Goal: Information Seeking & Learning: Check status

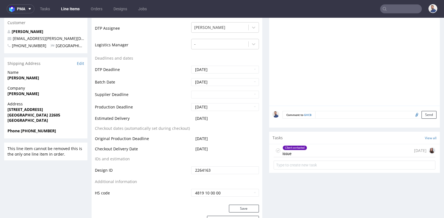
scroll to position [185, 0]
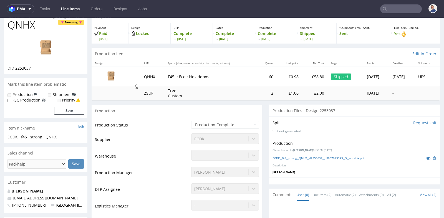
scroll to position [49, 0]
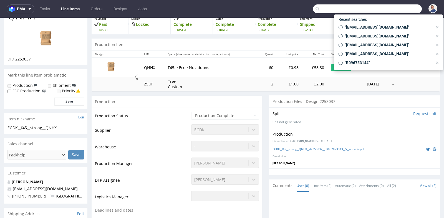
click at [387, 10] on input "text" at bounding box center [367, 8] width 109 height 9
paste input "R376140815"
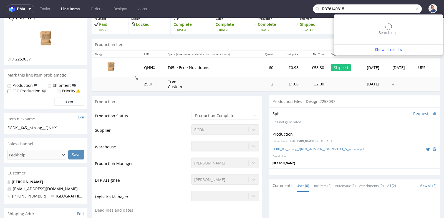
type input "R376140815"
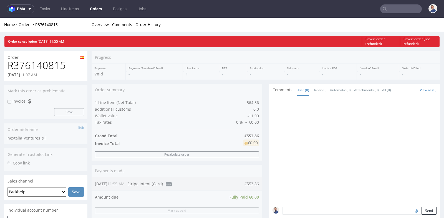
click at [197, 97] on div "Order summary 1 Line Item (Net Total) 564.86 additional_customs 0.0 Wallet valu…" at bounding box center [177, 176] width 171 height 185
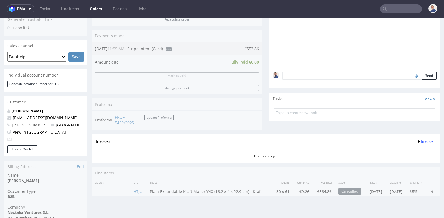
scroll to position [123, 0]
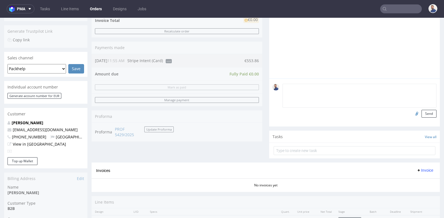
click at [322, 87] on textarea at bounding box center [360, 96] width 154 height 24
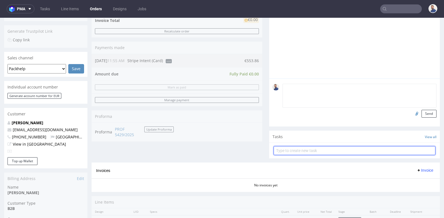
click at [314, 151] on input "text" at bounding box center [355, 150] width 162 height 9
type input "prośba o refund"
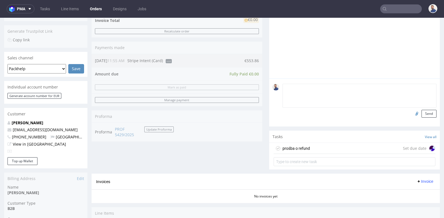
click at [326, 149] on div "prośba o refund Set due date" at bounding box center [355, 148] width 162 height 11
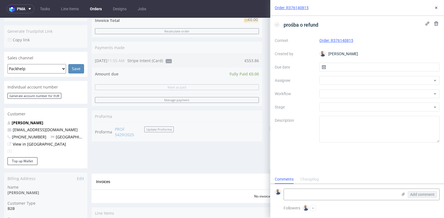
scroll to position [4, 0]
click at [346, 64] on input "text" at bounding box center [380, 67] width 121 height 9
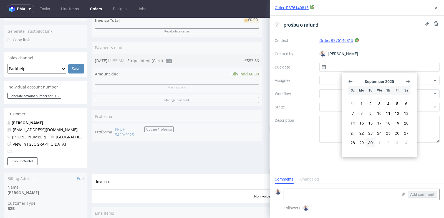
click at [408, 81] on icon "Go forward 1 month" at bounding box center [408, 81] width 4 height 4
click at [389, 104] on span "2" at bounding box center [388, 104] width 2 height 6
type input "02/10/2025"
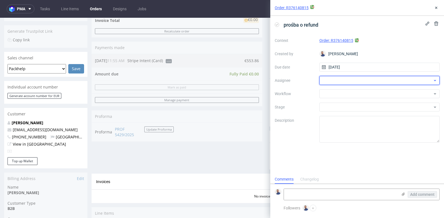
click at [346, 82] on div at bounding box center [380, 80] width 121 height 9
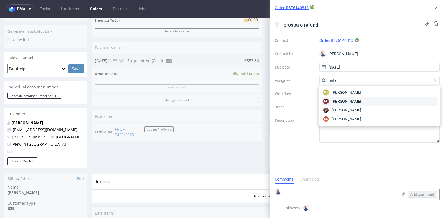
type input "nata"
click at [347, 104] on span "Natalia Kaczorowska" at bounding box center [347, 102] width 30 height 6
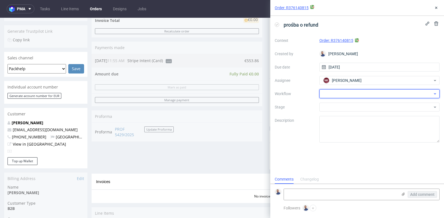
click at [352, 93] on div at bounding box center [380, 93] width 121 height 9
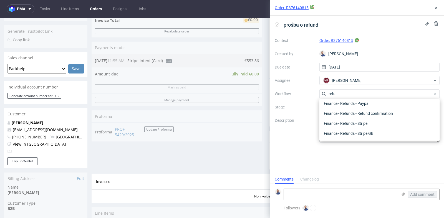
scroll to position [30, 0]
type input "refund"
click at [349, 125] on div "Finance - Refunds - Stripe" at bounding box center [380, 124] width 116 height 10
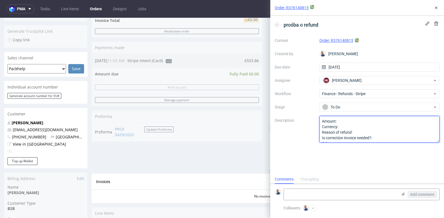
click at [351, 120] on textarea "Amount: Currency: Reason of refund: Is correction invoice needed?: Other:" at bounding box center [380, 129] width 121 height 27
click at [362, 128] on textarea "Amount: Currency: Reason of refund: Is correction invoice needed?: Other:" at bounding box center [380, 129] width 121 height 27
click at [370, 132] on textarea "Amount: Currency: Reason of refund: Is correction invoice needed?: Other:" at bounding box center [380, 129] width 121 height 27
click at [382, 137] on textarea "Amount: Currency: Reason of refund: Is correction invoice needed?: Other:" at bounding box center [380, 129] width 121 height 27
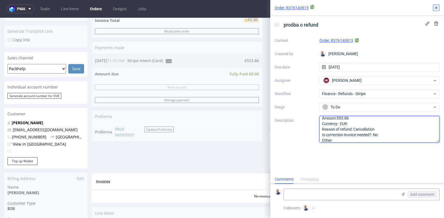
type textarea "Amount:553.86 Currency: EUR Reason of refund: Cancellation Is correction invoic…"
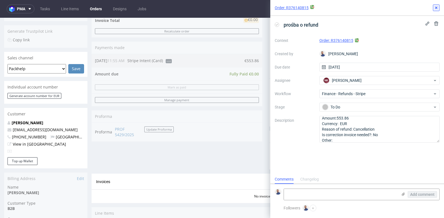
click at [436, 7] on icon at bounding box center [436, 8] width 4 height 4
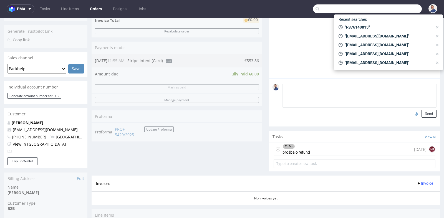
click at [387, 5] on input "text" at bounding box center [367, 8] width 109 height 9
paste input "GSIT263884"
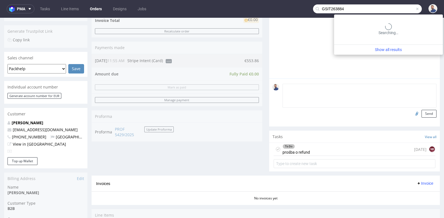
type input "GSIT263884"
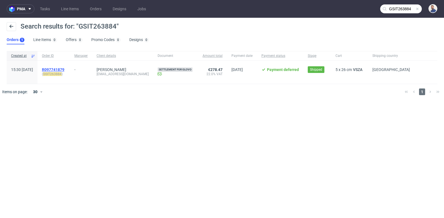
click at [64, 70] on span "R097741879" at bounding box center [53, 69] width 22 height 4
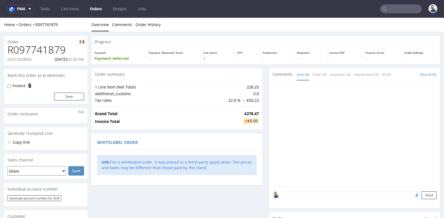
click at [261, 115] on div "Progress Payment Payment deferred Payment “Received” Email - Line Items 1 DTP -…" at bounding box center [266, 191] width 349 height 310
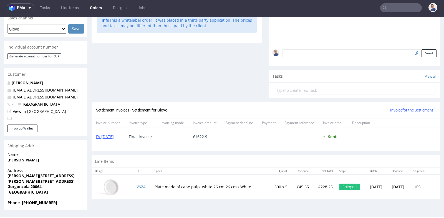
scroll to position [1, 0]
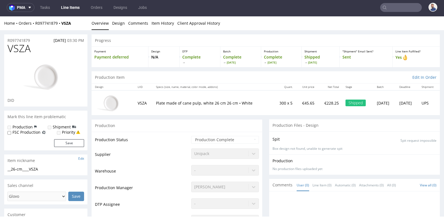
click at [195, 121] on div "Production" at bounding box center [177, 125] width 171 height 12
click at [173, 146] on td "Production Status" at bounding box center [142, 142] width 95 height 12
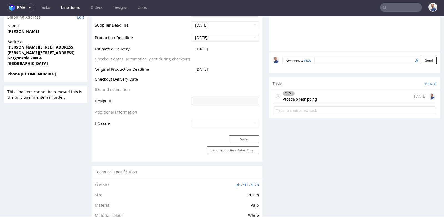
scroll to position [247, 0]
click at [308, 95] on div "To Do Prośba o reshipping" at bounding box center [300, 95] width 34 height 13
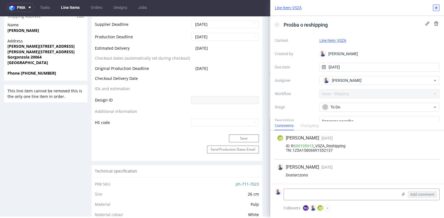
click at [438, 6] on icon at bounding box center [436, 8] width 4 height 4
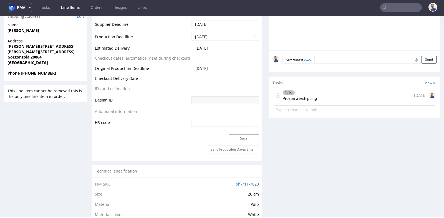
click at [400, 8] on input "text" at bounding box center [401, 7] width 42 height 9
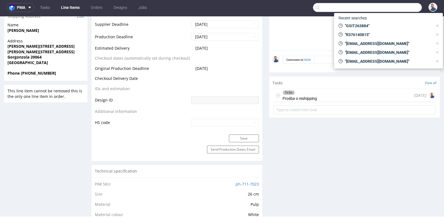
paste input "R725216478"
type input "R725216478"
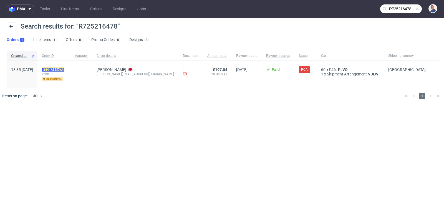
click at [64, 69] on mark "R725216478" at bounding box center [53, 69] width 22 height 4
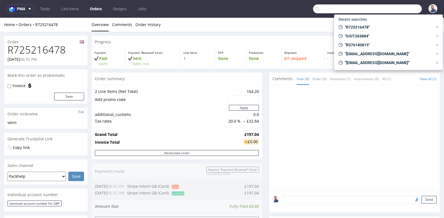
click at [401, 12] on input "text" at bounding box center [367, 8] width 109 height 9
paste input "R725216478"
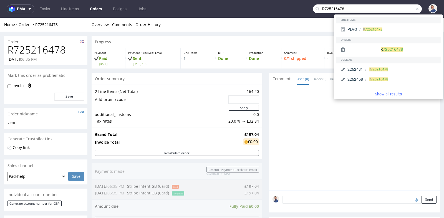
click at [265, 101] on div "Progress Payment Paid Wed 17 Sep Payment “Received” Email Sent Wed 17 Sep 18:36…" at bounding box center [266, 194] width 349 height 316
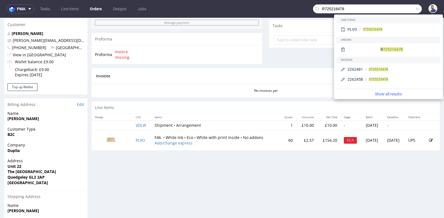
scroll to position [197, 0]
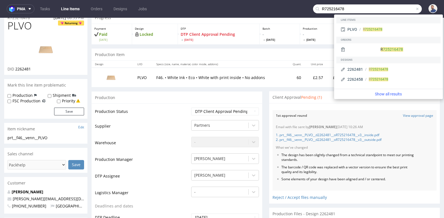
scroll to position [24, 0]
click at [421, 115] on link "View approval page" at bounding box center [418, 115] width 30 height 5
click at [382, 7] on input "R725216478" at bounding box center [367, 8] width 109 height 9
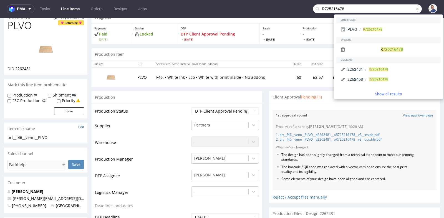
click at [382, 7] on input "R725216478" at bounding box center [367, 8] width 109 height 9
paste input "alex@laelen.com"
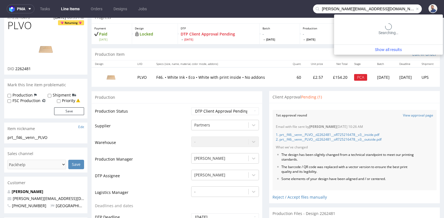
type input "alex@laelen.com"
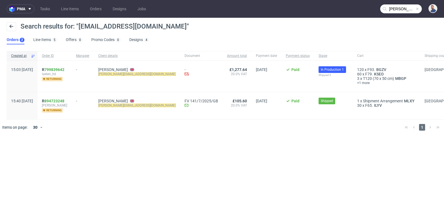
click at [72, 67] on div "R 799839642 laelen_ltd returning" at bounding box center [54, 76] width 34 height 31
click at [64, 69] on link "799839642" at bounding box center [54, 69] width 20 height 4
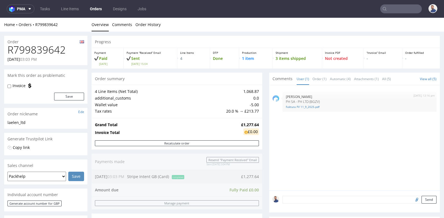
click at [258, 89] on div "4 Line Items (Net Total) 1,068.87 additional_customs 0.0 Wallet value -5.00 Tax…" at bounding box center [177, 101] width 171 height 33
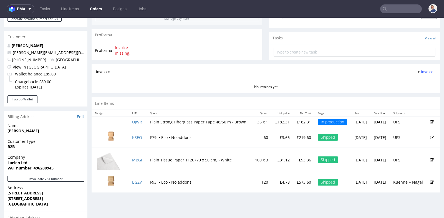
scroll to position [197, 0]
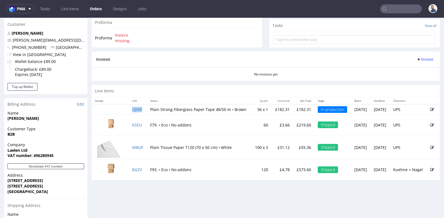
click at [137, 114] on td "UJWR" at bounding box center [138, 109] width 18 height 11
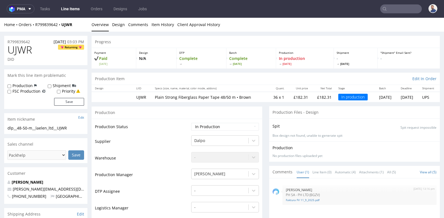
click at [391, 14] on nav "pma Tasks Line Items Orders Designs Jobs" at bounding box center [222, 9] width 444 height 18
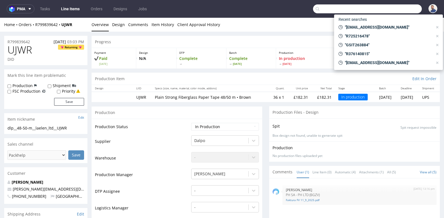
click at [392, 12] on input "text" at bounding box center [367, 8] width 109 height 9
paste input "+33 (0) 6 27 32 21 42"
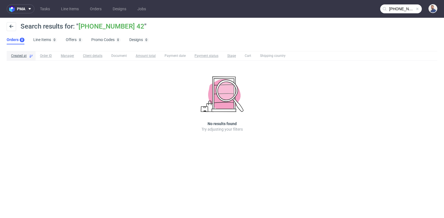
click at [395, 9] on input "33 (0) 6 27 32 21 42" at bounding box center [401, 8] width 42 height 9
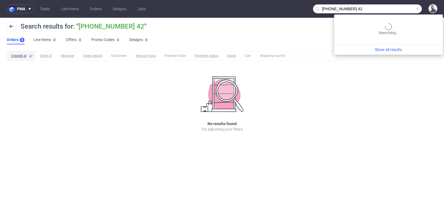
click at [395, 9] on input "33 (0) 6 27 32 21 42" at bounding box center [367, 8] width 109 height 9
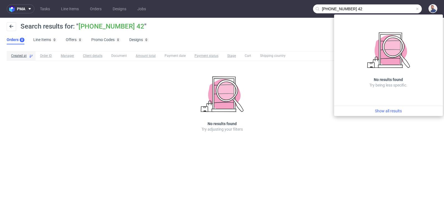
click at [395, 9] on input "33 (0) 6 27 32 21 42" at bounding box center [367, 8] width 109 height 9
paste input "ysaline.rault@ircagroup.com"
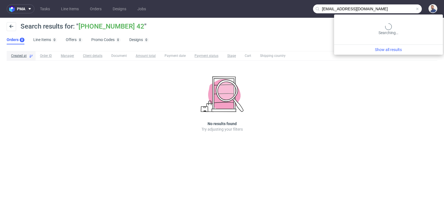
type input "ysaline.rault@ircagroup.com"
